Goal: Task Accomplishment & Management: Manage account settings

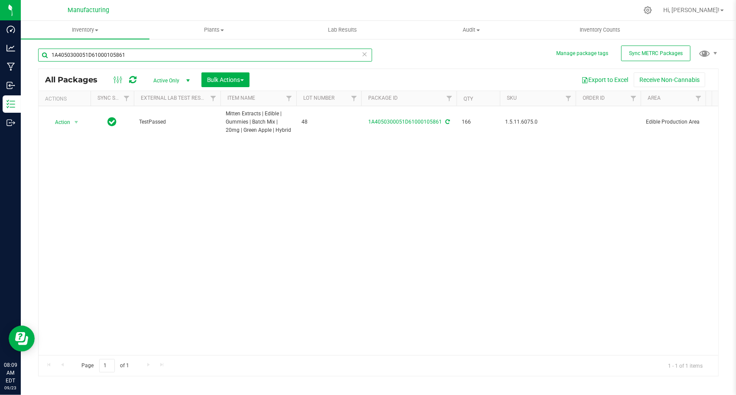
click at [222, 55] on input "1A4050300051D61000105861" at bounding box center [205, 55] width 334 height 13
type input "188534"
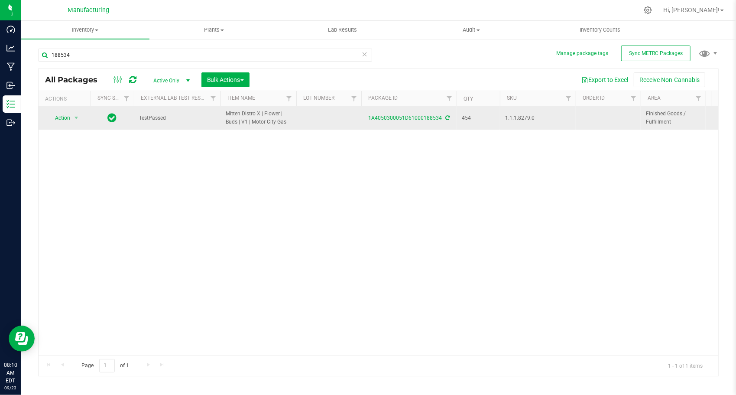
click at [311, 121] on td at bounding box center [328, 117] width 65 height 23
click at [73, 115] on span "select" at bounding box center [76, 117] width 7 height 7
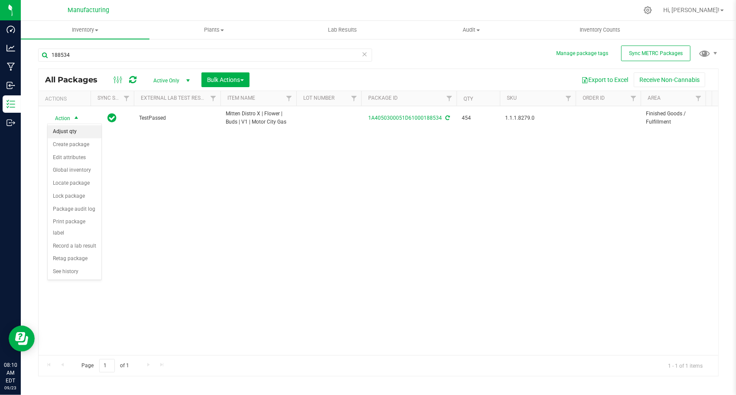
click at [75, 134] on li "Adjust qty" at bounding box center [75, 131] width 54 height 13
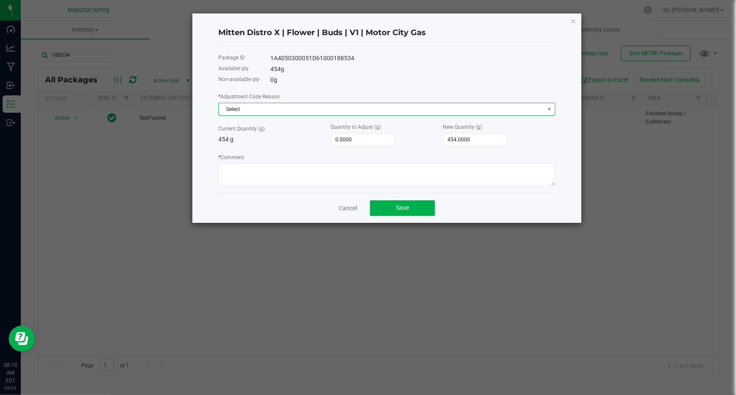
click at [250, 115] on span "Select" at bounding box center [386, 109] width 337 height 13
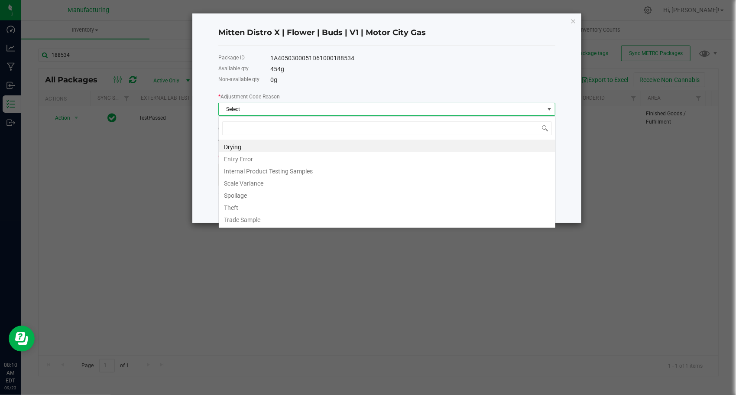
scroll to position [13, 337]
click at [259, 156] on li "Entry Error" at bounding box center [387, 158] width 336 height 12
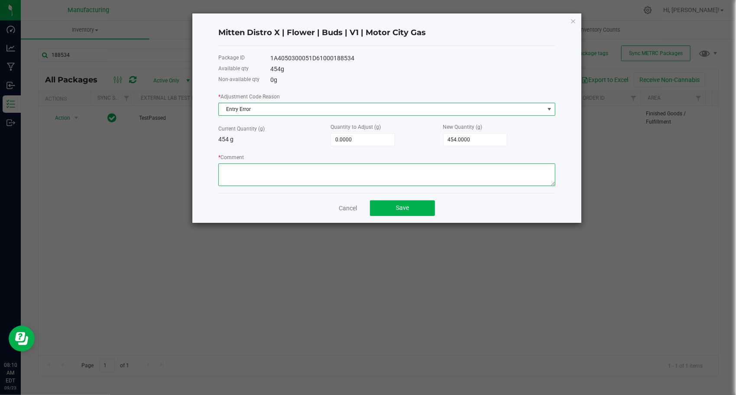
click at [269, 176] on textarea "* Comment" at bounding box center [386, 174] width 337 height 23
type textarea "human error during manual count"
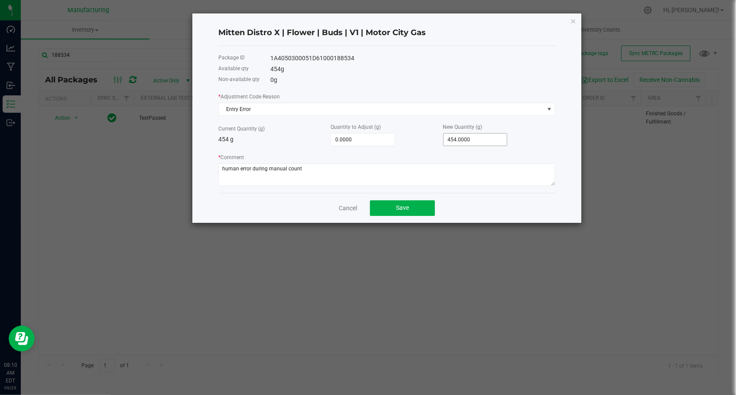
type input "454"
click at [484, 141] on input "454" at bounding box center [475, 139] width 64 height 12
type input "-452.0000"
type input "2"
type input "-432.0000"
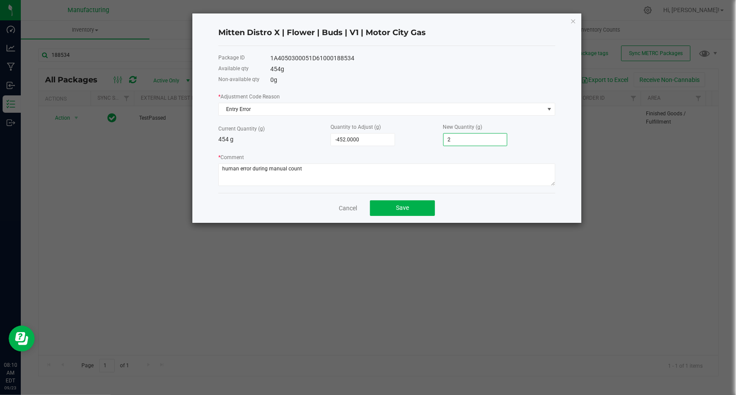
type input "22"
type input "-229.0000"
type input "225"
type input "-432.0000"
type input "22"
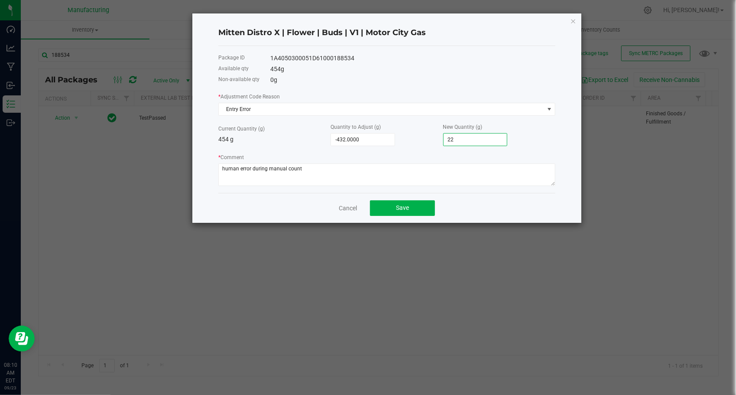
type input "-227.0000"
type input "227.0000"
click at [411, 213] on button "Save" at bounding box center [402, 208] width 65 height 16
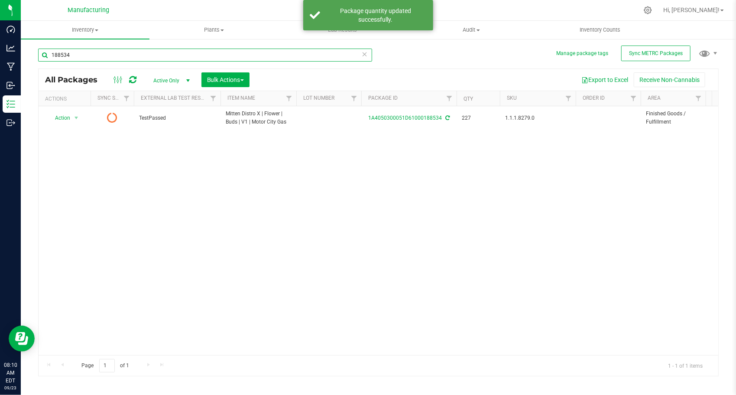
click at [115, 55] on input "188534" at bounding box center [205, 55] width 334 height 13
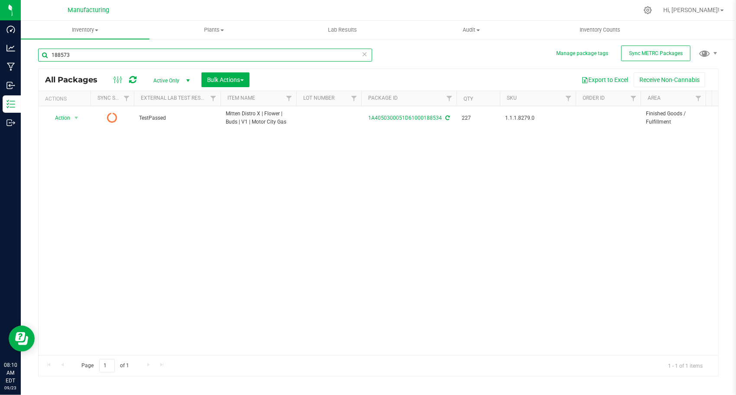
type input "188573"
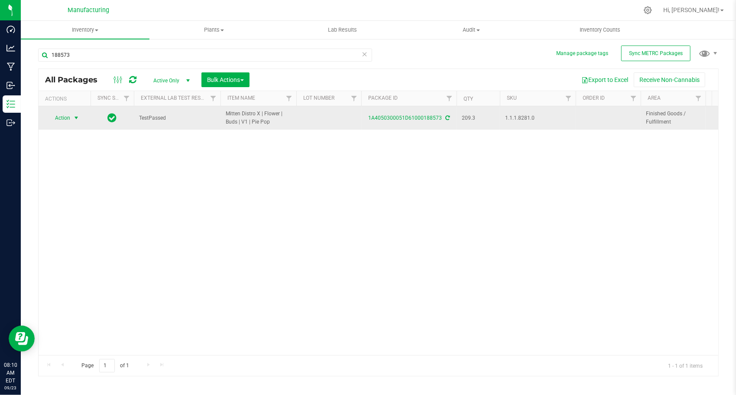
click at [65, 113] on span "Action" at bounding box center [58, 118] width 23 height 12
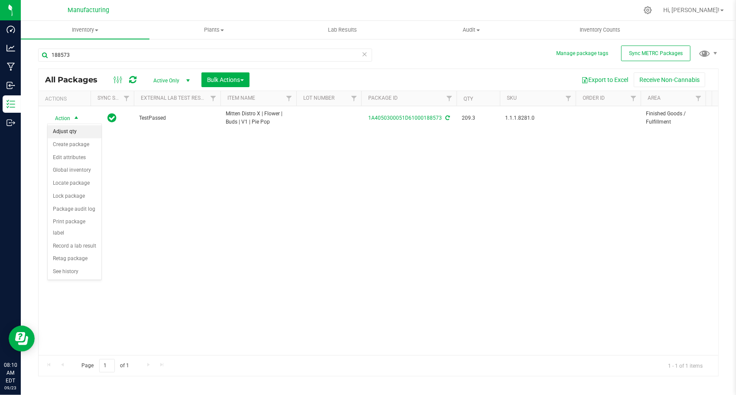
click at [72, 130] on li "Adjust qty" at bounding box center [75, 131] width 54 height 13
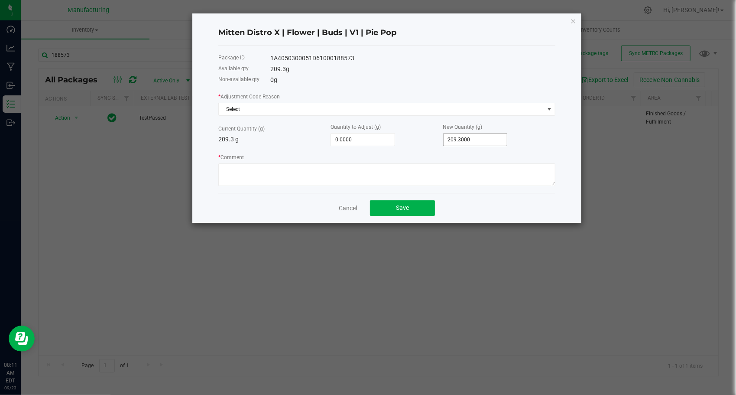
type input "209.3"
click at [472, 138] on input "209.3" at bounding box center [475, 139] width 64 height 12
type input "-200.3000"
type input "9"
type input "-113.3000"
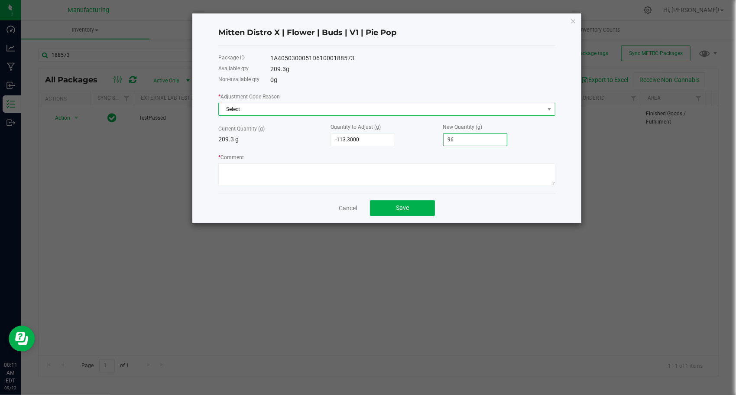
type input "96.0000"
click at [352, 110] on span "Select" at bounding box center [381, 109] width 325 height 12
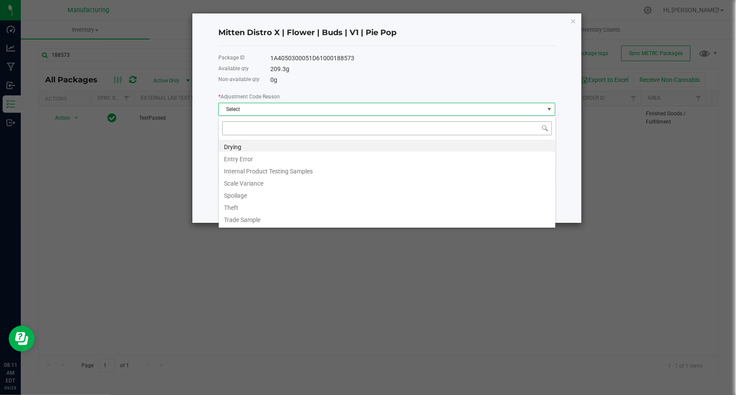
scroll to position [13, 337]
click at [322, 161] on li "Entry Error" at bounding box center [387, 158] width 336 height 12
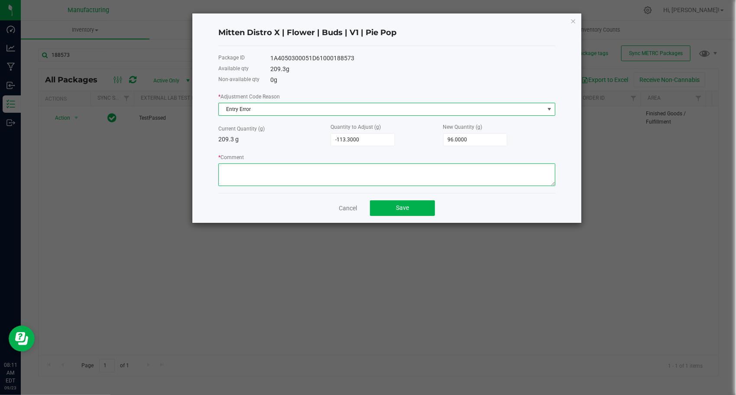
drag, startPoint x: 322, startPoint y: 161, endPoint x: 264, endPoint y: 174, distance: 59.8
click at [264, 174] on textarea "* Comment" at bounding box center [386, 174] width 337 height 23
paste textarea "human error during manual count"
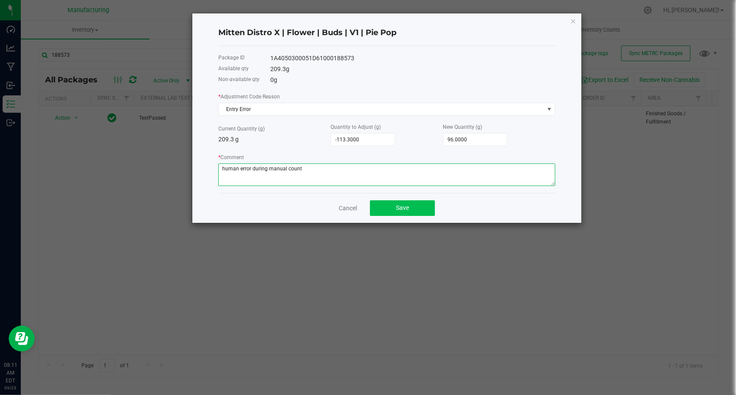
type textarea "human error during manual count"
click at [391, 209] on button "Save" at bounding box center [402, 208] width 65 height 16
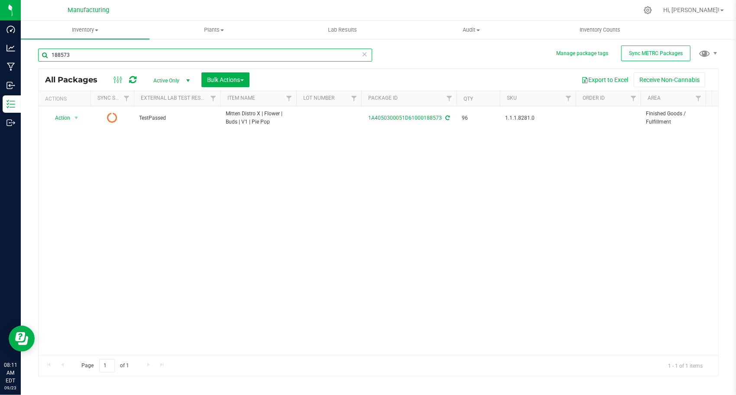
click at [220, 52] on input "188573" at bounding box center [205, 55] width 334 height 13
type input "188693"
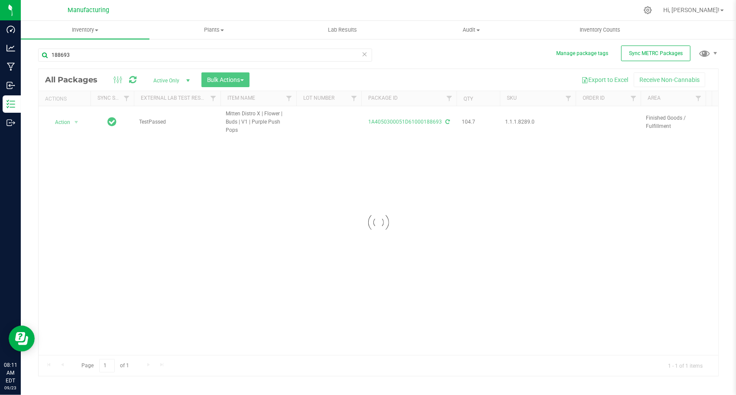
click at [74, 123] on div at bounding box center [378, 222] width 679 height 307
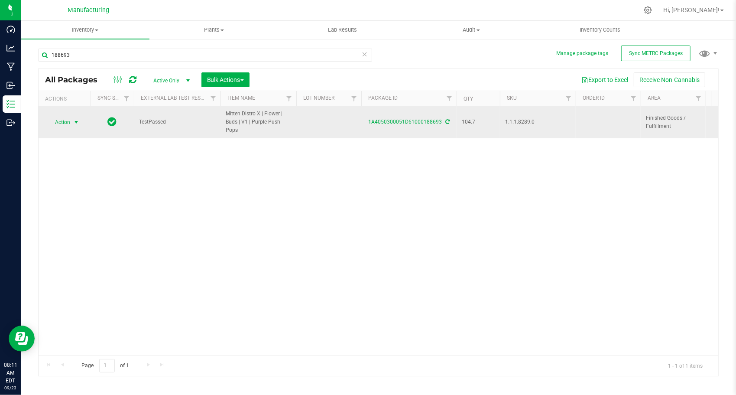
click at [72, 120] on span "select" at bounding box center [76, 122] width 11 height 12
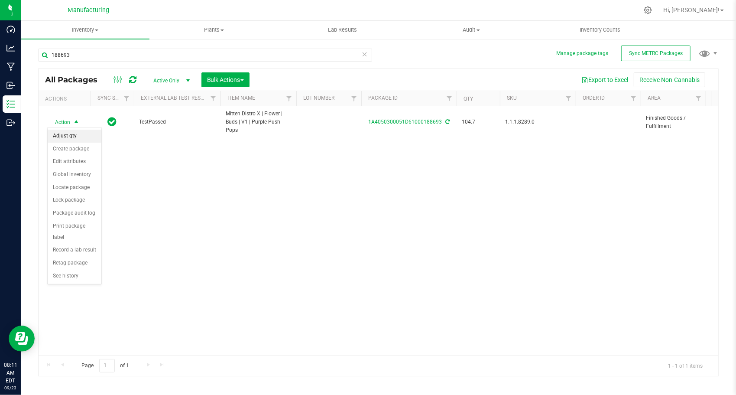
click at [75, 135] on li "Adjust qty" at bounding box center [75, 135] width 54 height 13
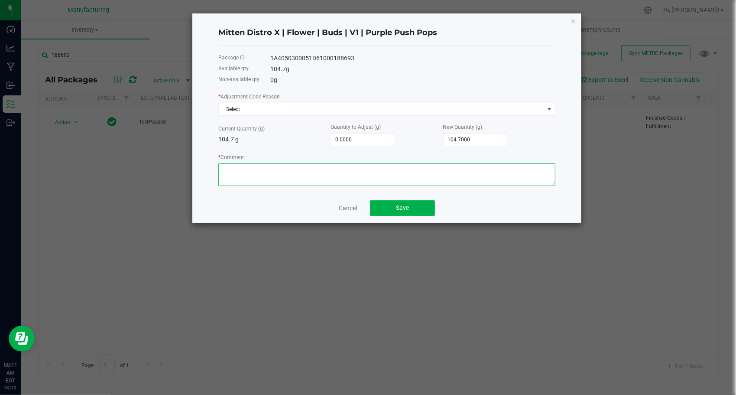
click at [283, 178] on textarea "* Comment" at bounding box center [386, 174] width 337 height 23
paste textarea "human error during manual count"
type textarea "human error during manual count"
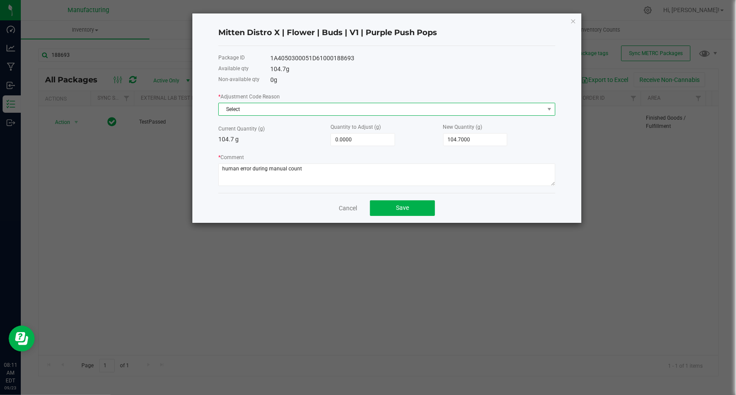
click at [242, 106] on span "Select" at bounding box center [381, 109] width 325 height 12
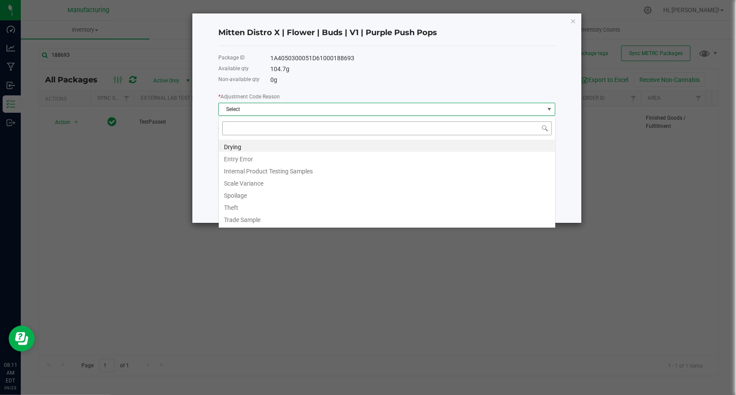
scroll to position [13, 337]
drag, startPoint x: 265, startPoint y: 158, endPoint x: 293, endPoint y: 158, distance: 28.6
click at [264, 158] on li "Entry Error" at bounding box center [387, 158] width 336 height 12
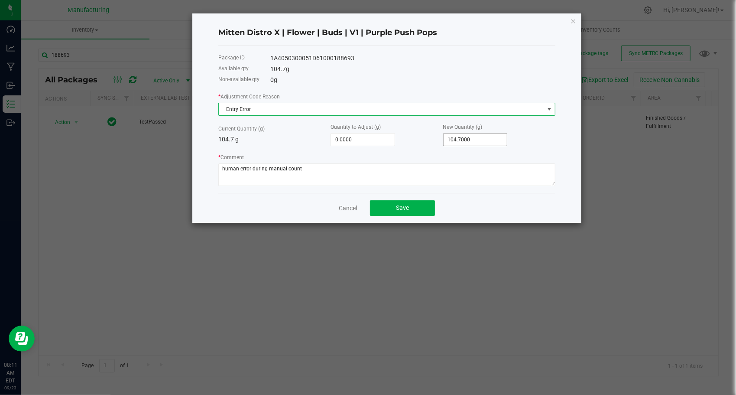
type input "104.7"
click at [468, 145] on input "104.7" at bounding box center [475, 139] width 64 height 12
type input "-101.7000"
type input "3"
type input "-71.7000"
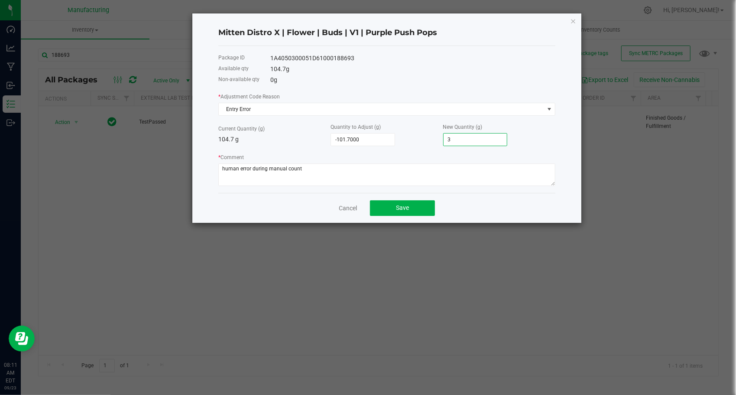
type input "33"
type input "227.3000"
type input "332.0000"
click at [409, 209] on button "Save" at bounding box center [402, 208] width 65 height 16
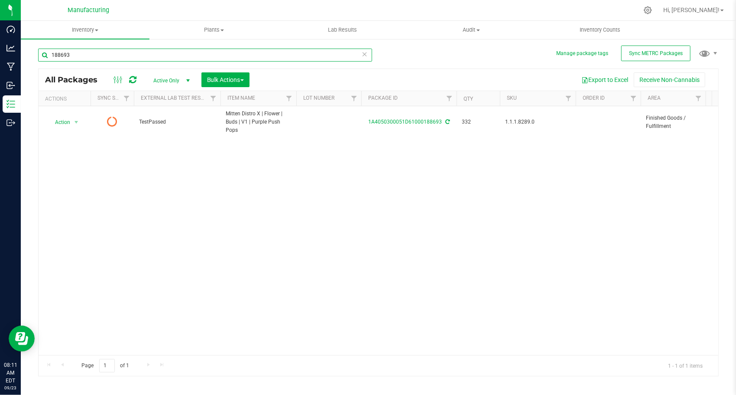
click at [165, 55] on input "188693" at bounding box center [205, 55] width 334 height 13
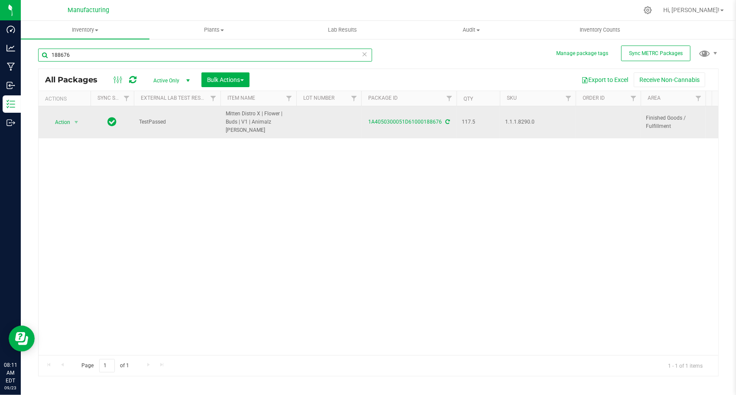
type input "188676"
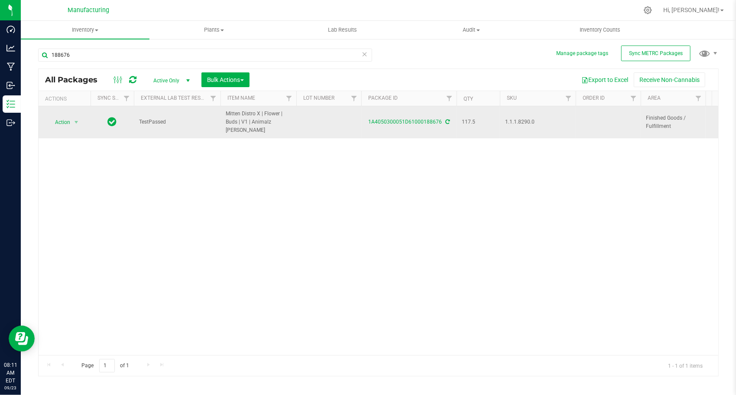
click at [68, 125] on td "Action Action Adjust qty Create package Edit attributes Global inventory Locate…" at bounding box center [65, 122] width 52 height 32
click at [65, 118] on span "Action" at bounding box center [58, 122] width 23 height 12
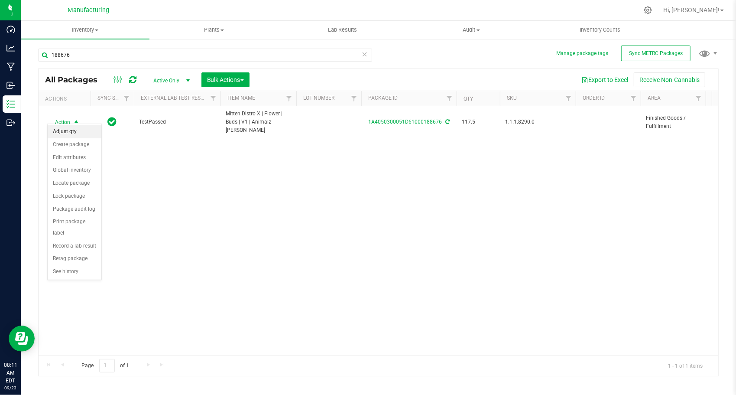
click at [65, 132] on li "Adjust qty" at bounding box center [75, 131] width 54 height 13
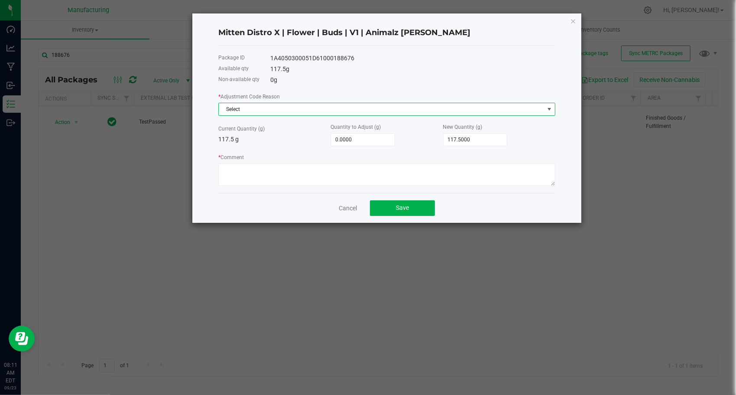
drag, startPoint x: 268, startPoint y: 108, endPoint x: 264, endPoint y: 113, distance: 6.2
click at [267, 108] on span "Select" at bounding box center [381, 109] width 325 height 12
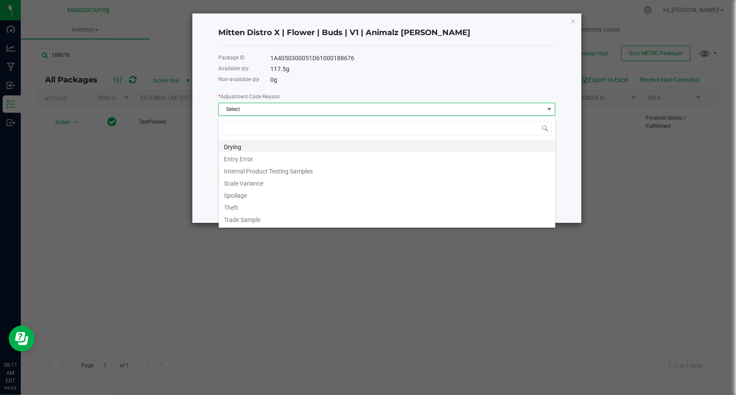
scroll to position [13, 337]
click at [250, 153] on li "Entry Error" at bounding box center [387, 158] width 336 height 12
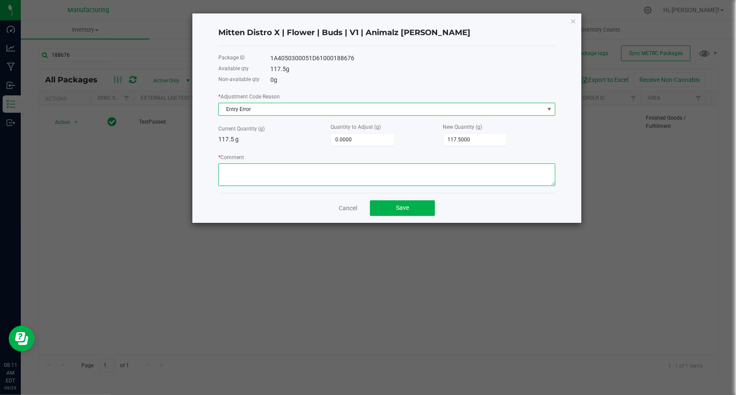
click at [250, 175] on textarea "* Comment" at bounding box center [386, 174] width 337 height 23
paste textarea "human error during manual count"
type textarea "human error during manual count"
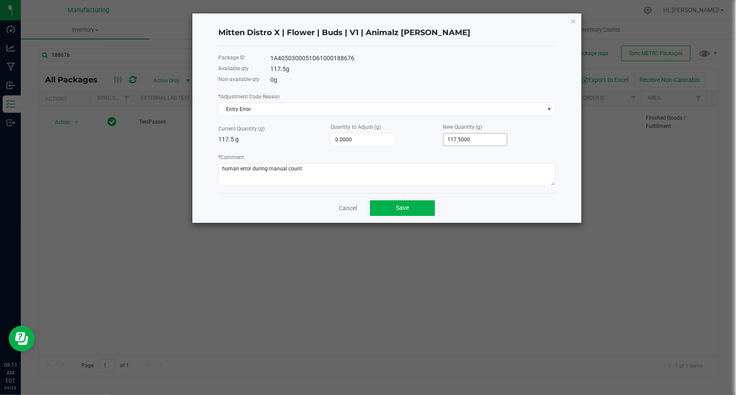
type input "117.5"
click at [472, 145] on input "117.5" at bounding box center [475, 139] width 64 height 12
type input "-116.5000"
type input "1"
type input "-98.5000"
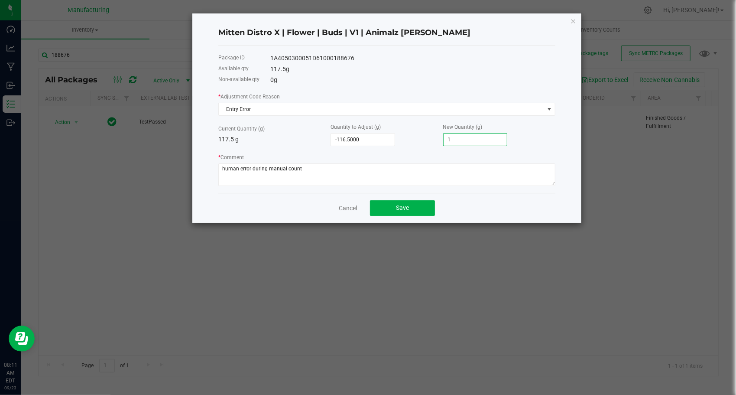
type input "19"
type input "72.5000"
type input "190.0000"
click at [403, 211] on span "Save" at bounding box center [402, 207] width 13 height 7
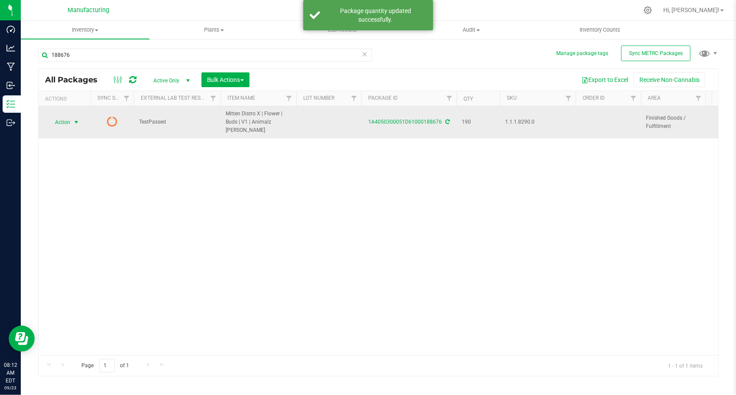
click at [64, 116] on span "Action" at bounding box center [58, 122] width 23 height 12
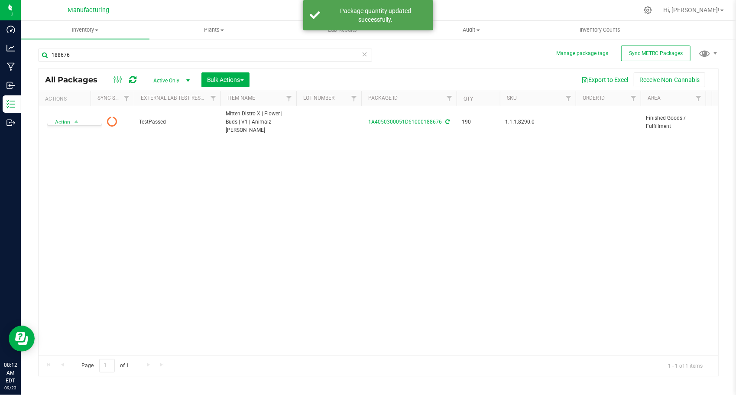
drag, startPoint x: 222, startPoint y: 203, endPoint x: 359, endPoint y: 80, distance: 183.4
click at [223, 201] on div "Action Action Edit attributes Global inventory Lock package Package audit log P…" at bounding box center [378, 230] width 679 height 249
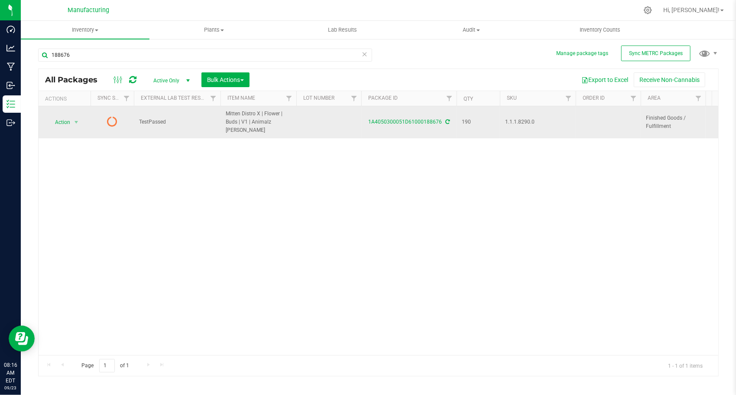
click at [447, 119] on icon at bounding box center [447, 121] width 4 height 5
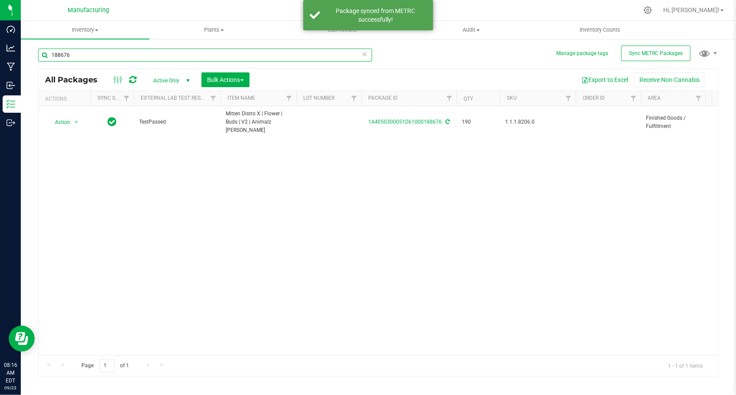
click at [155, 55] on input "188676" at bounding box center [205, 55] width 334 height 13
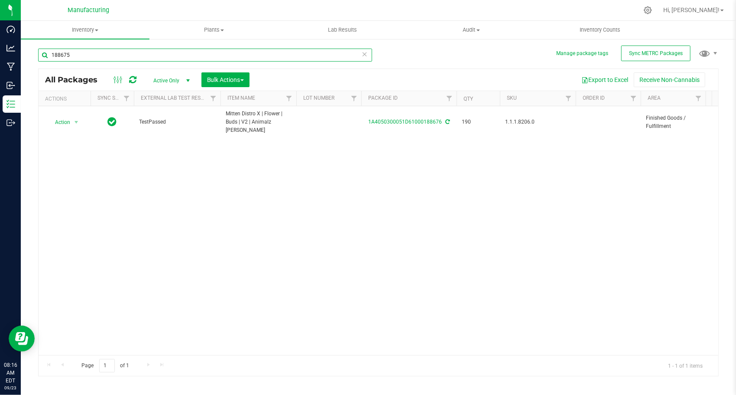
type input "188675"
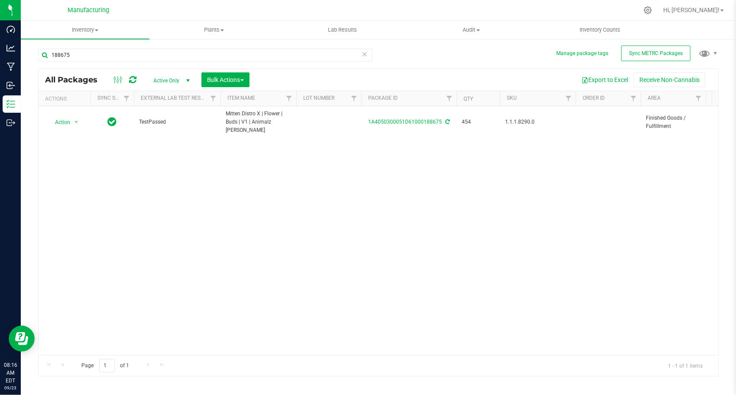
drag, startPoint x: 142, startPoint y: 55, endPoint x: 364, endPoint y: 210, distance: 271.4
click at [366, 212] on div "Action Action Adjust qty Create package Edit attributes Global inventory Locate…" at bounding box center [378, 230] width 679 height 249
